Goal: Find specific page/section

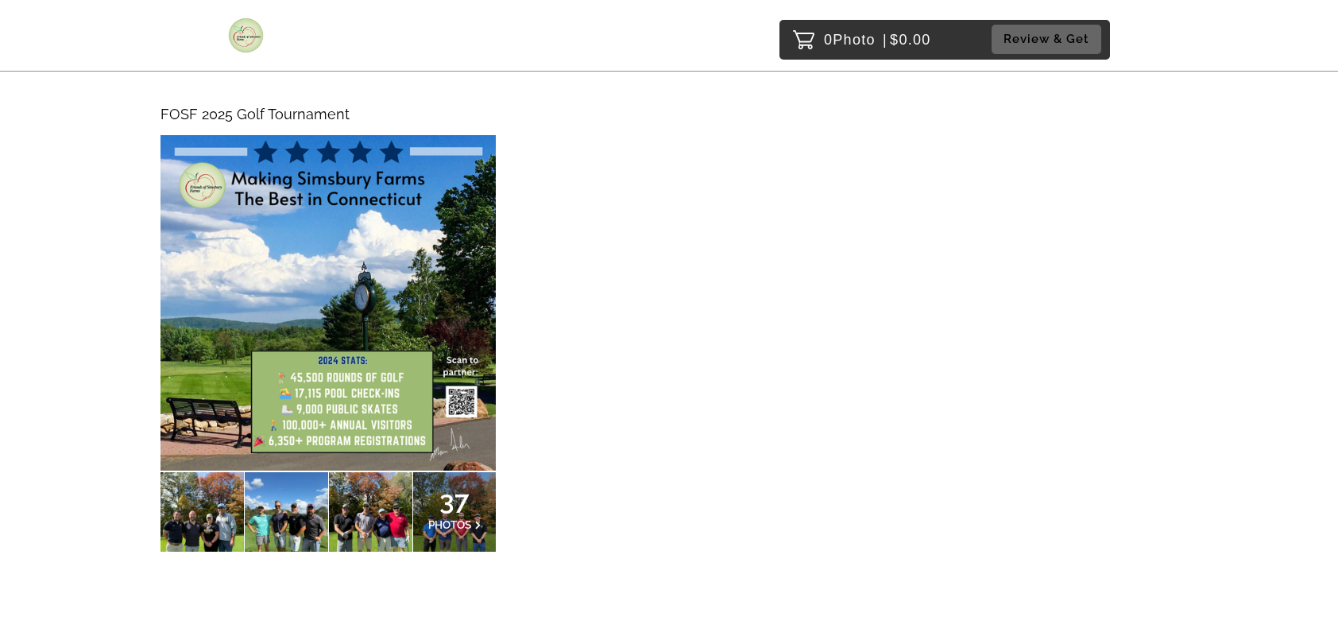
scroll to position [238, 0]
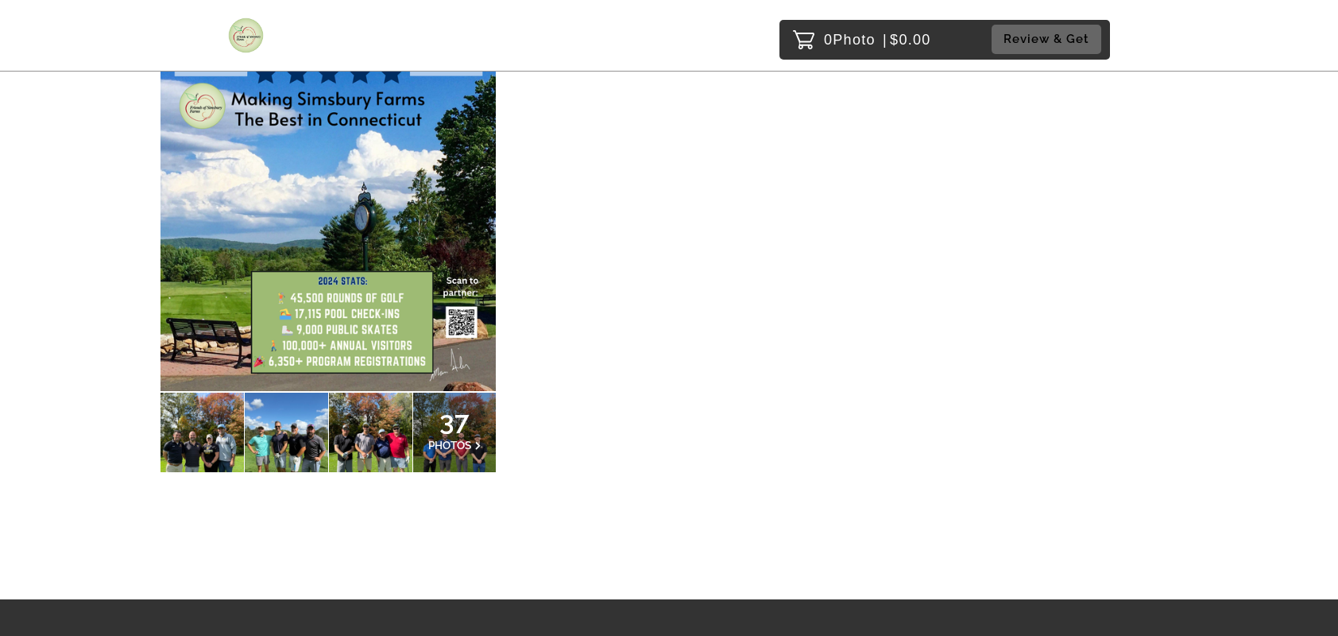
click at [340, 254] on img at bounding box center [328, 223] width 335 height 335
